Goal: Task Accomplishment & Management: Manage account settings

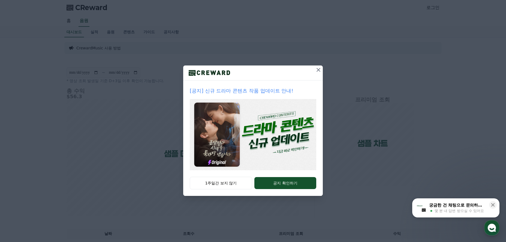
click at [309, 68] on icon at bounding box center [318, 69] width 7 height 7
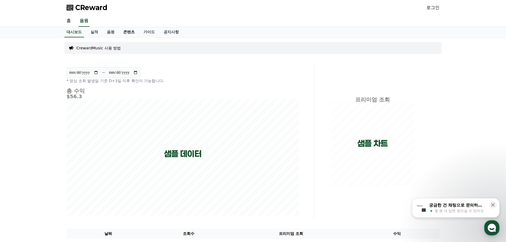
click at [131, 33] on link "콘텐츠" at bounding box center [129, 32] width 20 height 10
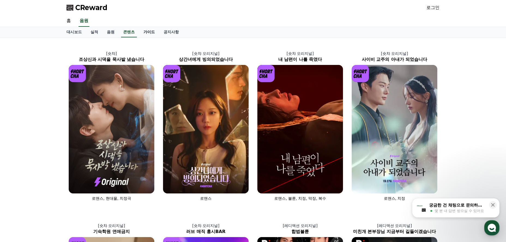
click at [150, 33] on link "가이드" at bounding box center [149, 32] width 20 height 10
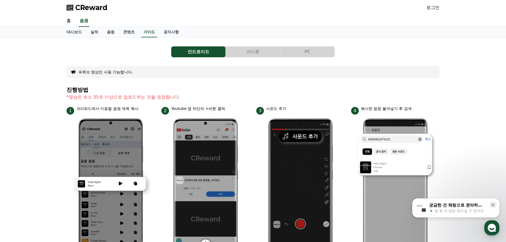
click at [309, 8] on link "로그인" at bounding box center [432, 7] width 13 height 7
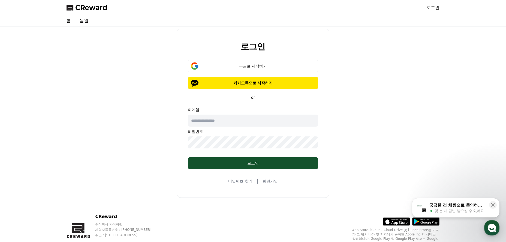
type input "**********"
click at [265, 67] on div "구글로 시작하기" at bounding box center [253, 65] width 114 height 5
click at [246, 166] on button "로그인" at bounding box center [253, 163] width 130 height 12
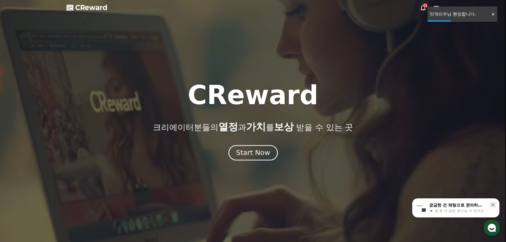
click at [253, 155] on div "Start Now" at bounding box center [253, 152] width 34 height 9
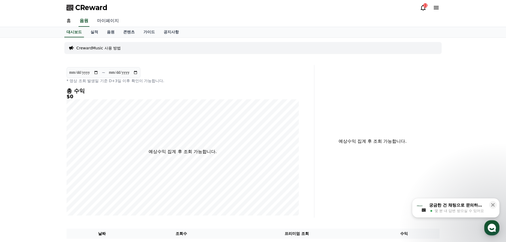
click at [105, 20] on link "마이페이지" at bounding box center [108, 20] width 31 height 11
select select "**********"
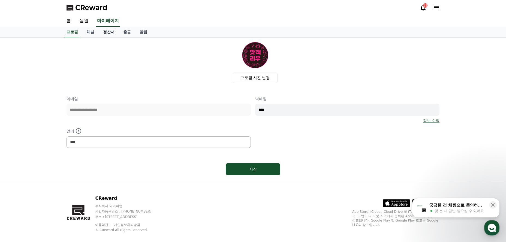
click at [115, 34] on link "정산서" at bounding box center [109, 32] width 20 height 10
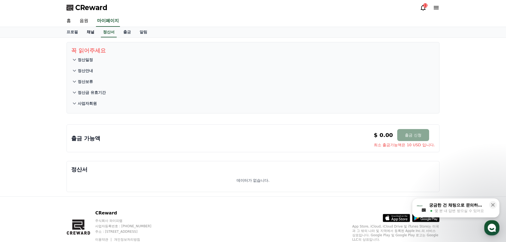
click at [91, 34] on link "채널" at bounding box center [90, 32] width 16 height 10
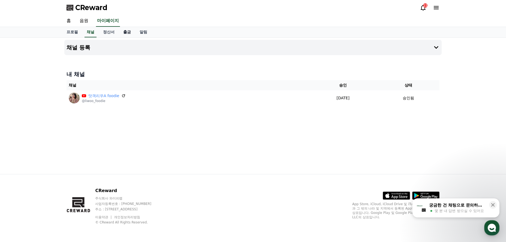
click at [127, 34] on link "출금" at bounding box center [127, 32] width 16 height 10
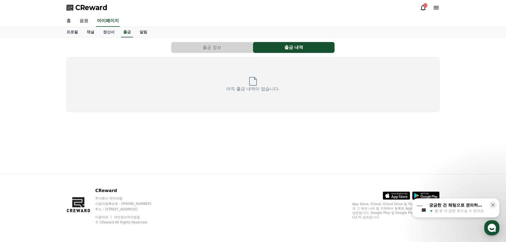
click at [230, 50] on button "출금 정보" at bounding box center [211, 47] width 81 height 11
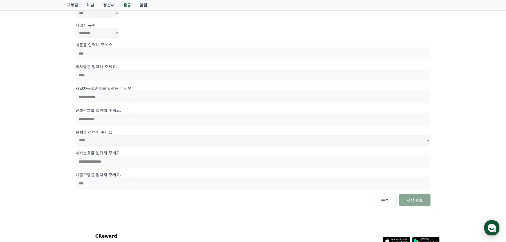
scroll to position [21, 0]
